Goal: Task Accomplishment & Management: Use online tool/utility

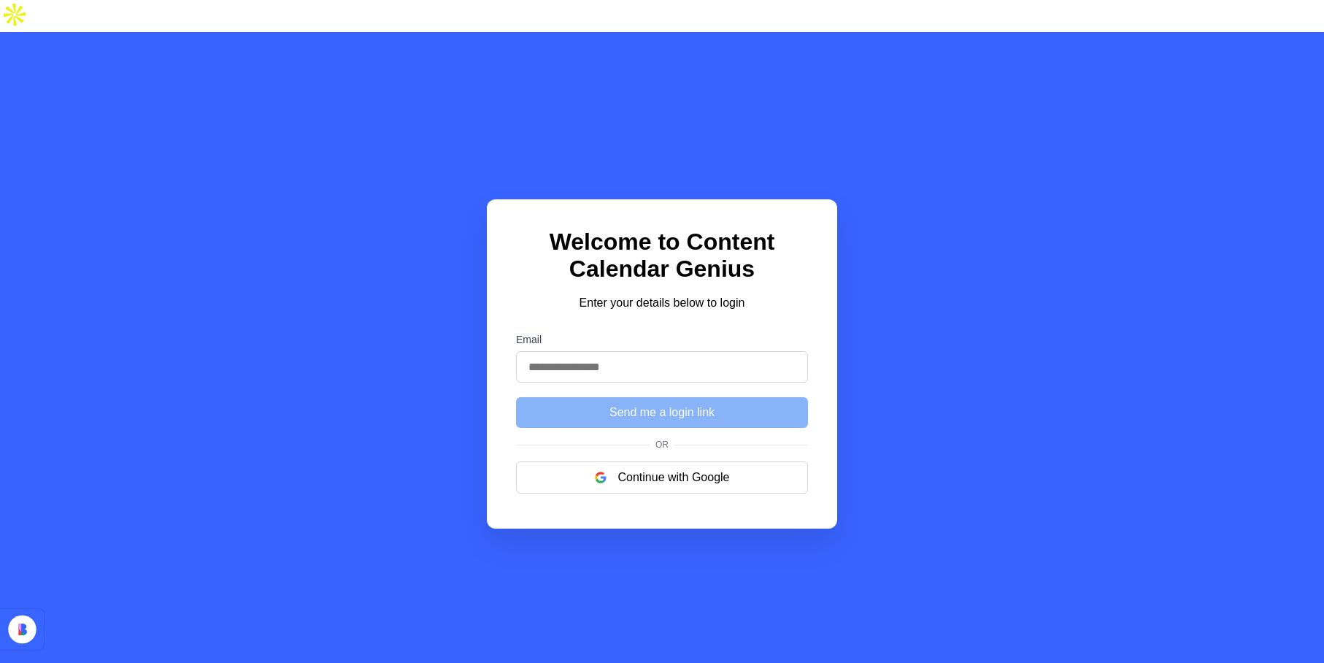
click at [682, 351] on input "Email" at bounding box center [662, 366] width 292 height 31
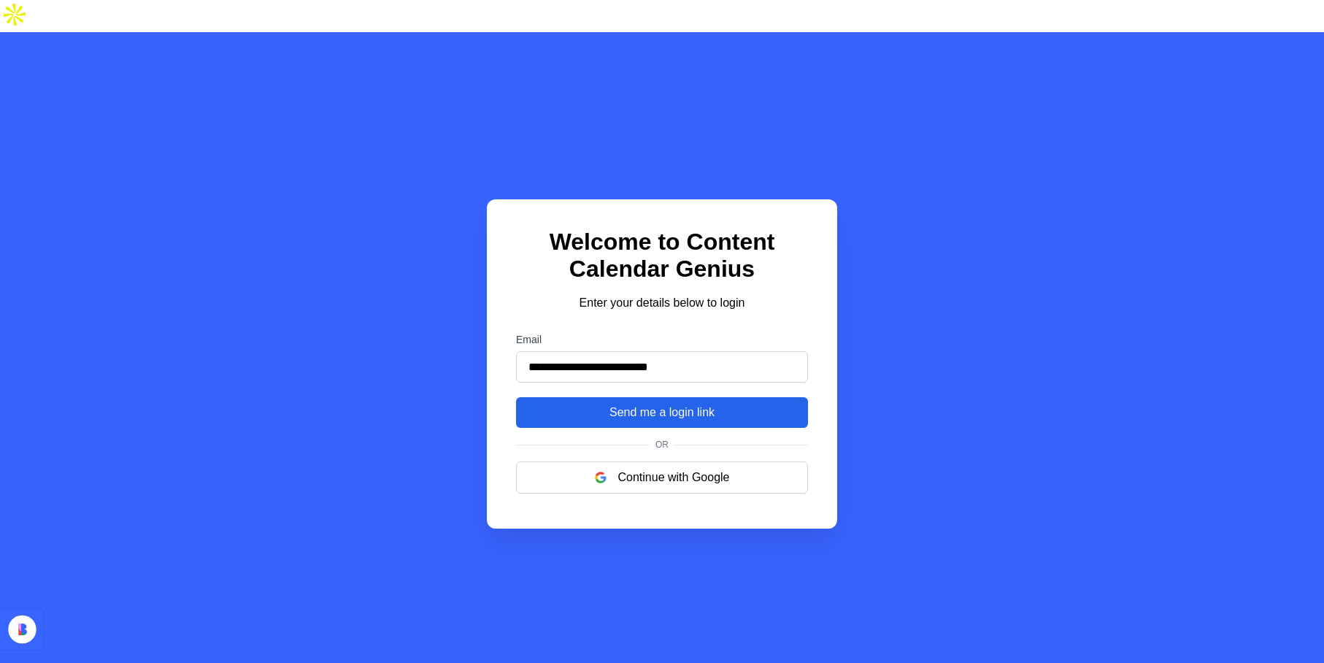
type input "**********"
click at [684, 397] on button "Send me a login link" at bounding box center [662, 412] width 292 height 31
